Goal: Book appointment/travel/reservation

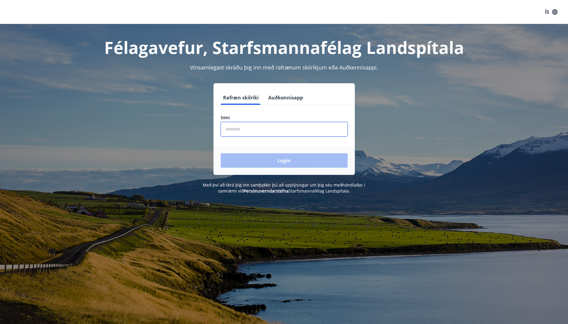
click at [242, 130] on input "phone" at bounding box center [284, 129] width 127 height 15
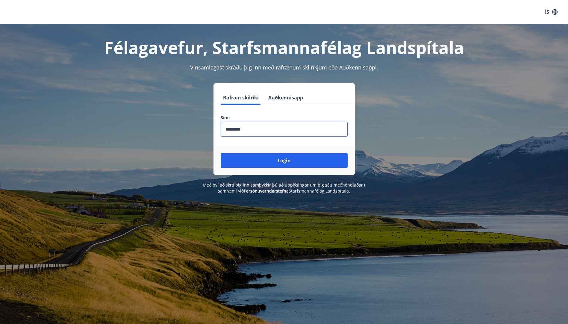
type input "********"
click at [221, 153] on button "Login" at bounding box center [284, 160] width 127 height 14
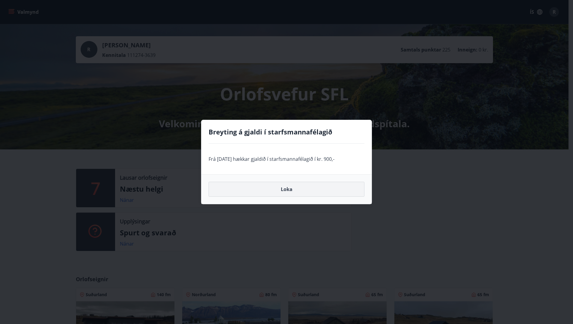
click at [292, 190] on button "Loka" at bounding box center [287, 189] width 156 height 15
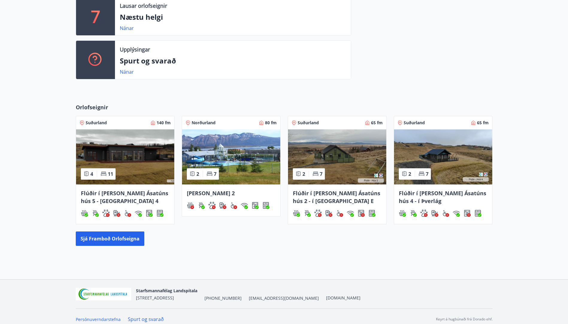
scroll to position [178, 0]
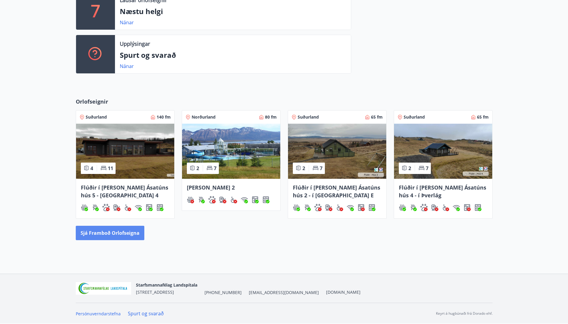
click at [104, 233] on button "Sjá framboð orlofseigna" at bounding box center [110, 233] width 69 height 14
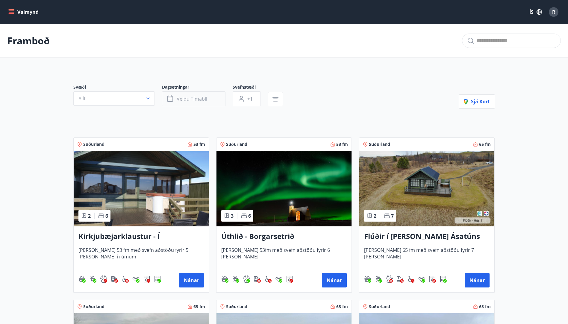
click at [199, 98] on span "Veldu tímabil" at bounding box center [192, 99] width 31 height 7
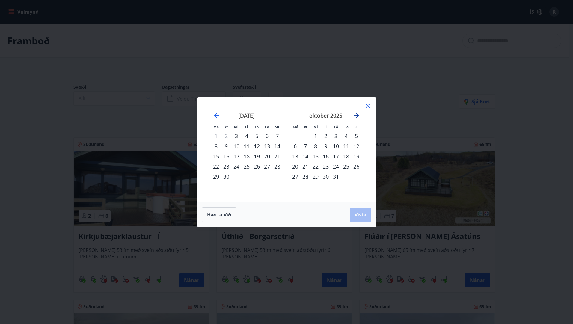
click at [356, 116] on icon "Move forward to switch to the next month." at bounding box center [356, 115] width 7 height 7
drag, startPoint x: 297, startPoint y: 136, endPoint x: 340, endPoint y: 171, distance: 55.2
click at [296, 137] on div "1" at bounding box center [295, 136] width 10 height 10
drag, startPoint x: 355, startPoint y: 216, endPoint x: 426, endPoint y: 270, distance: 89.2
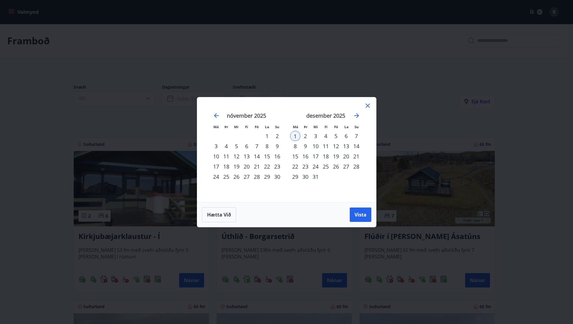
click at [355, 216] on span "Vista" at bounding box center [360, 215] width 12 height 7
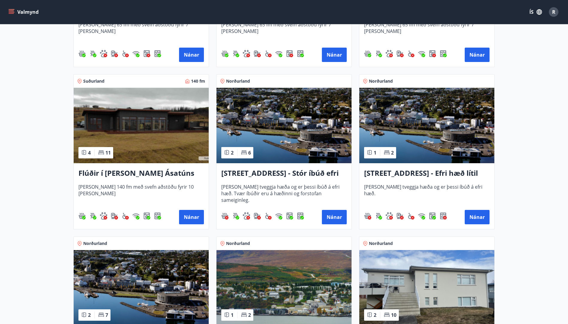
scroll to position [390, 0]
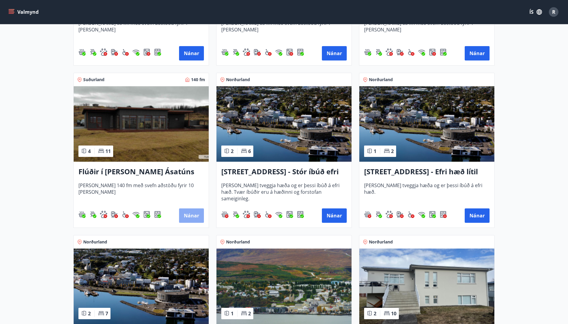
click at [197, 217] on button "Nánar" at bounding box center [191, 216] width 25 height 14
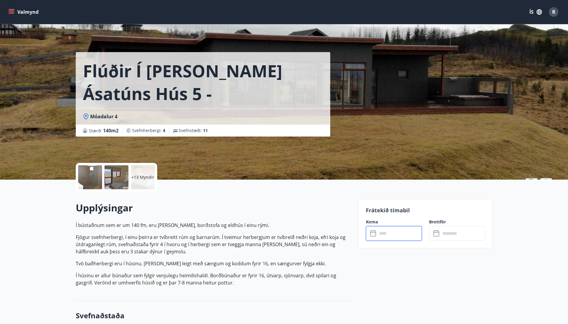
click at [396, 236] on input "text" at bounding box center [400, 233] width 45 height 15
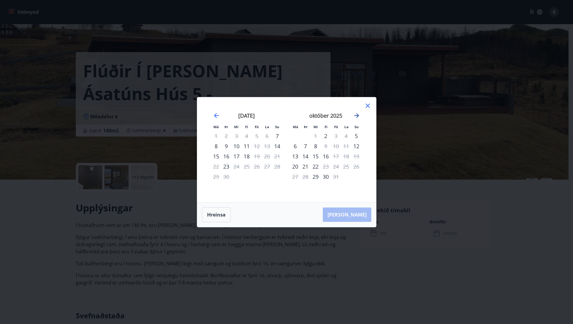
click at [354, 117] on icon "Move forward to switch to the next month." at bounding box center [356, 115] width 7 height 7
click at [357, 114] on icon "Move forward to switch to the next month." at bounding box center [356, 115] width 7 height 7
click at [357, 116] on icon "Move forward to switch to the next month." at bounding box center [356, 115] width 7 height 7
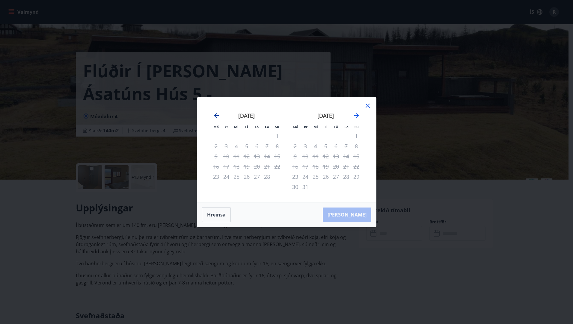
click at [215, 115] on icon "Move backward to switch to the previous month." at bounding box center [216, 115] width 5 height 5
click at [366, 108] on icon at bounding box center [368, 106] width 4 height 4
